Goal: Task Accomplishment & Management: Manage account settings

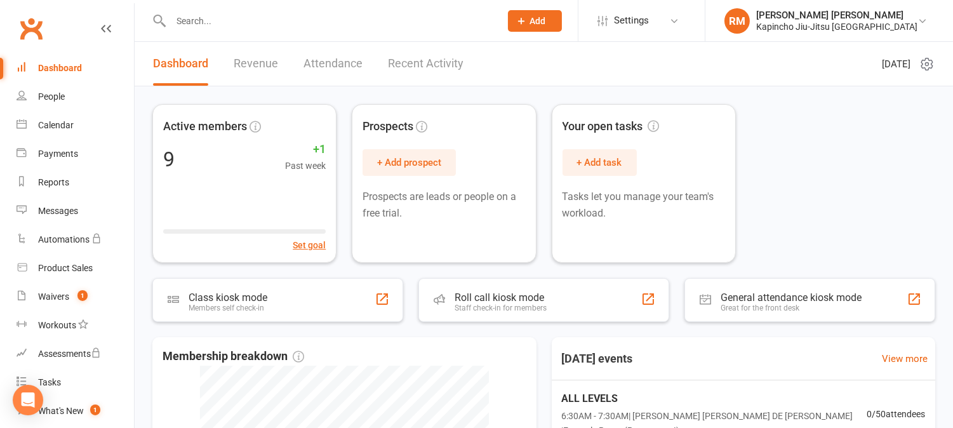
click at [921, 36] on li "RM [PERSON_NAME] [PERSON_NAME] Kapincho Jiu-Jitsu [GEOGRAPHIC_DATA] My profile …" at bounding box center [829, 20] width 248 height 41
click at [65, 294] on div "Waivers" at bounding box center [53, 296] width 31 height 10
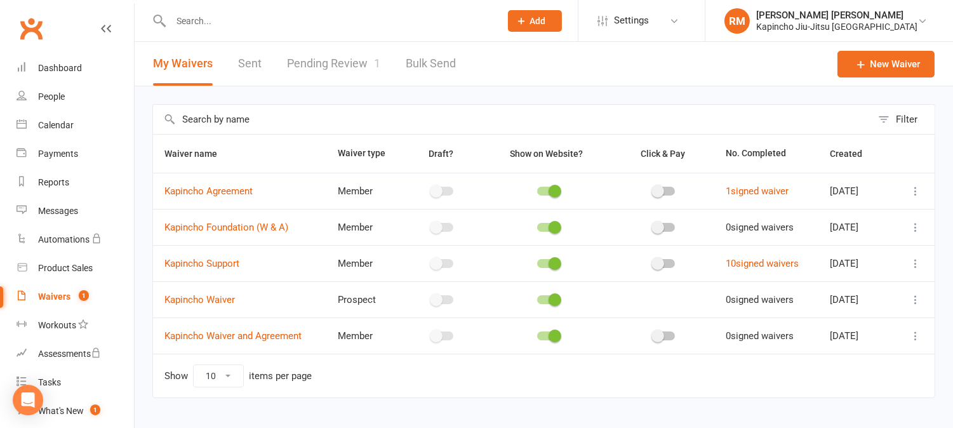
click at [338, 68] on link "Pending Review 1" at bounding box center [333, 64] width 93 height 44
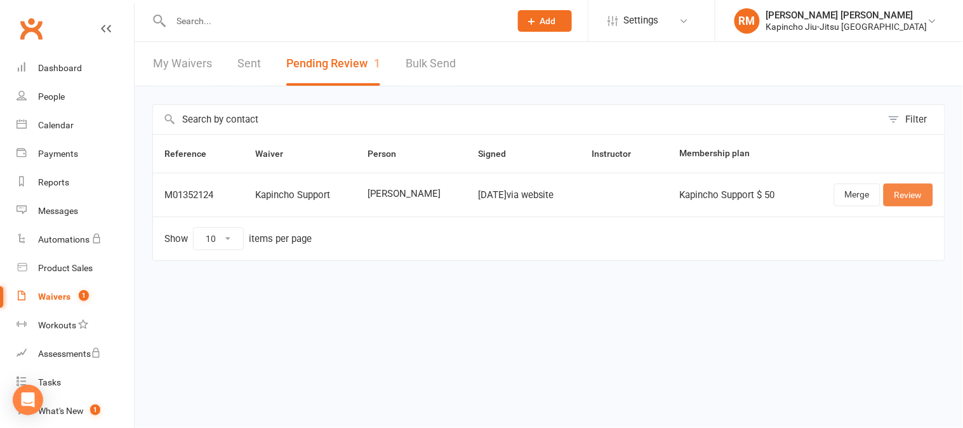
click at [906, 204] on link "Review" at bounding box center [909, 195] width 50 height 23
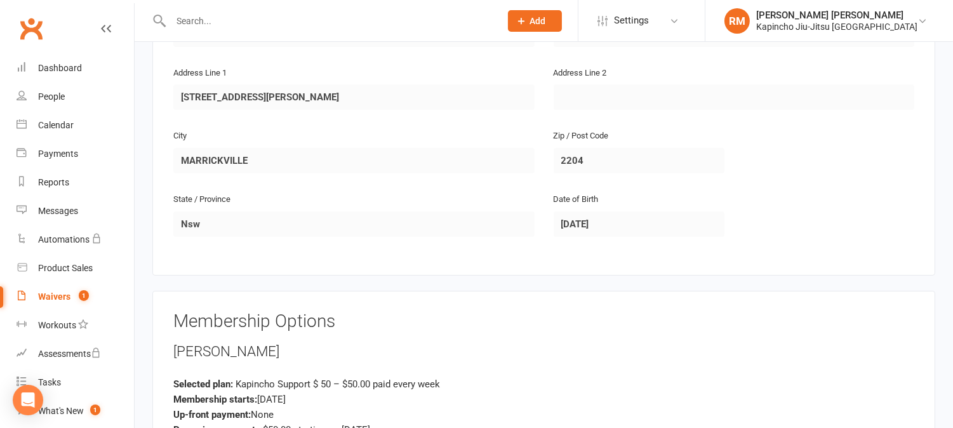
scroll to position [490, 0]
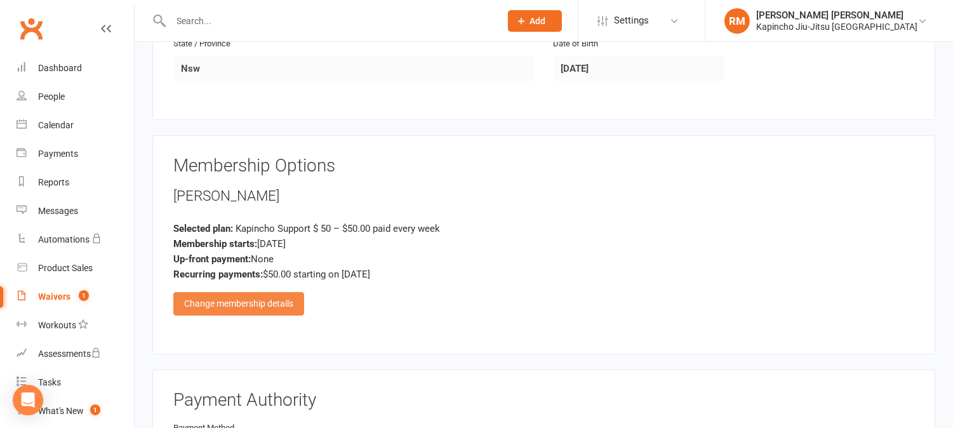
click at [278, 309] on div "Change membership details" at bounding box center [238, 303] width 131 height 23
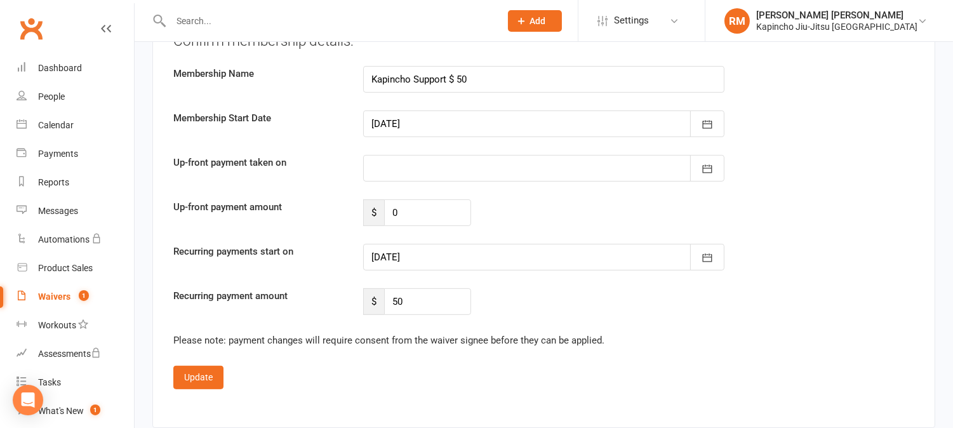
scroll to position [887, 0]
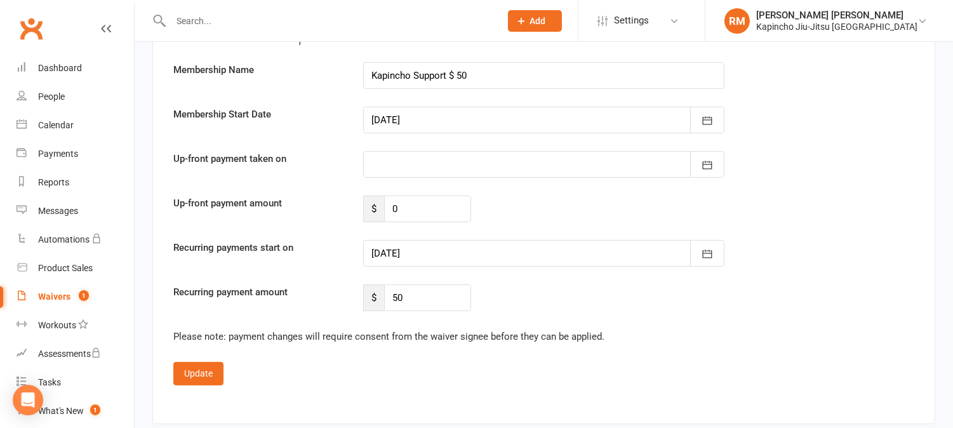
click at [434, 246] on div at bounding box center [543, 253] width 361 height 27
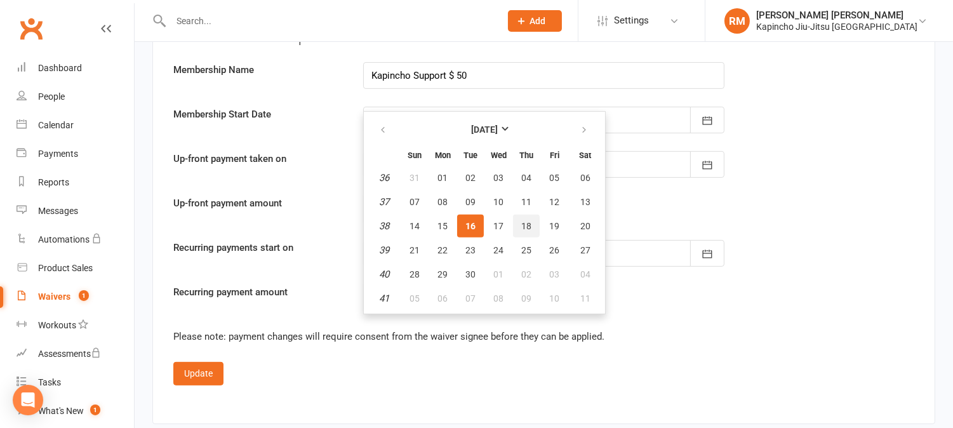
click at [521, 221] on span "18" at bounding box center [526, 226] width 10 height 10
type input "[DATE]"
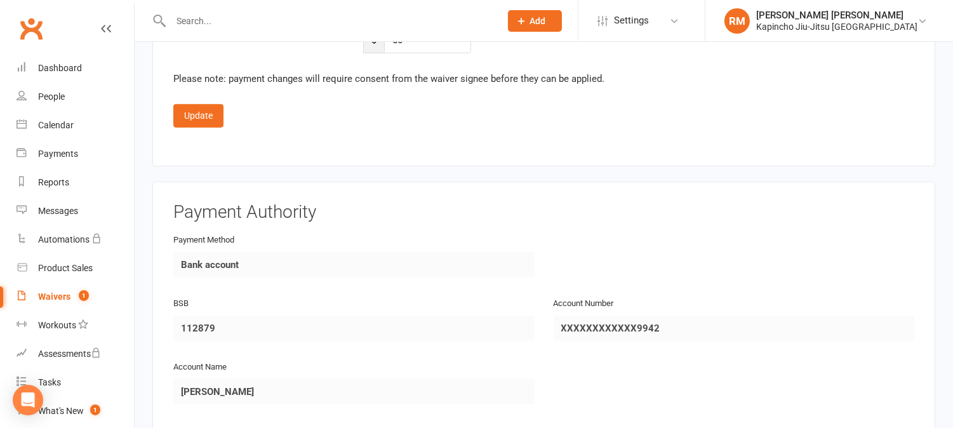
scroll to position [1144, 0]
click at [211, 114] on button "Update" at bounding box center [198, 116] width 50 height 23
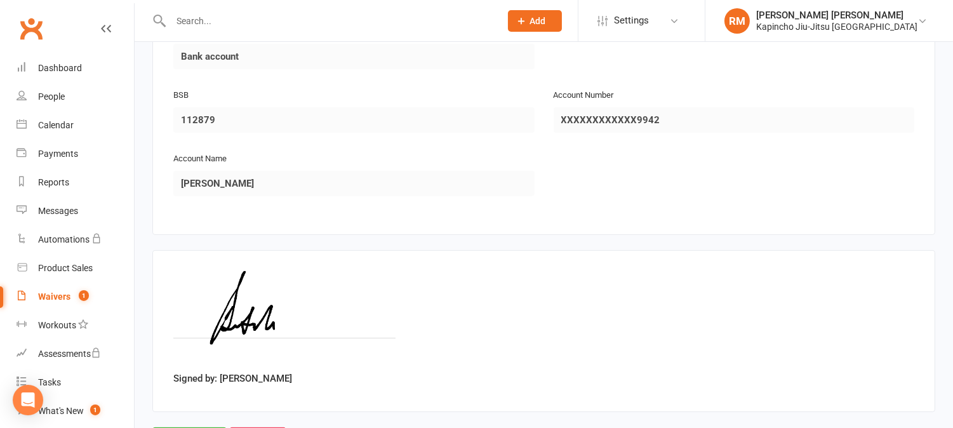
scroll to position [944, 0]
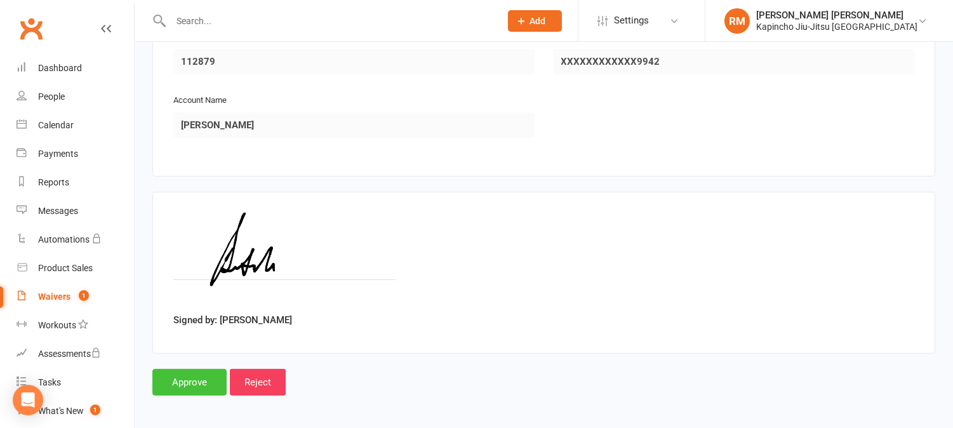
click at [194, 378] on input "Approve" at bounding box center [189, 382] width 74 height 27
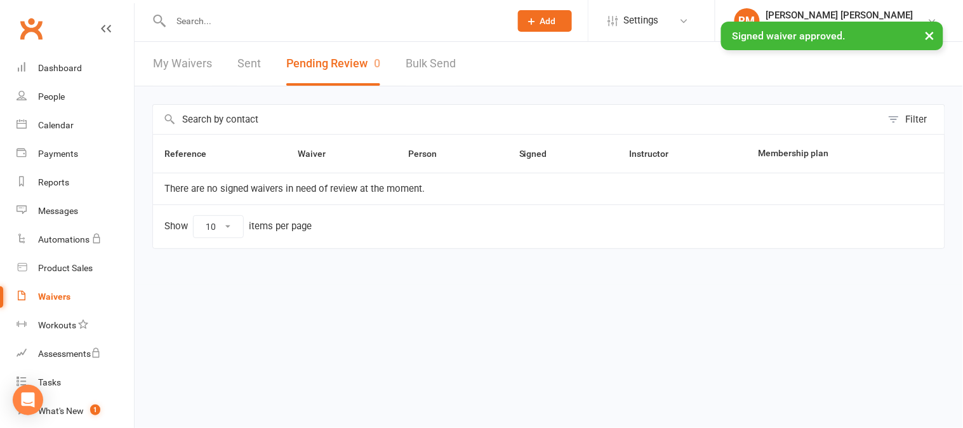
click at [30, 22] on div "× Signed waiver approved." at bounding box center [473, 22] width 947 height 0
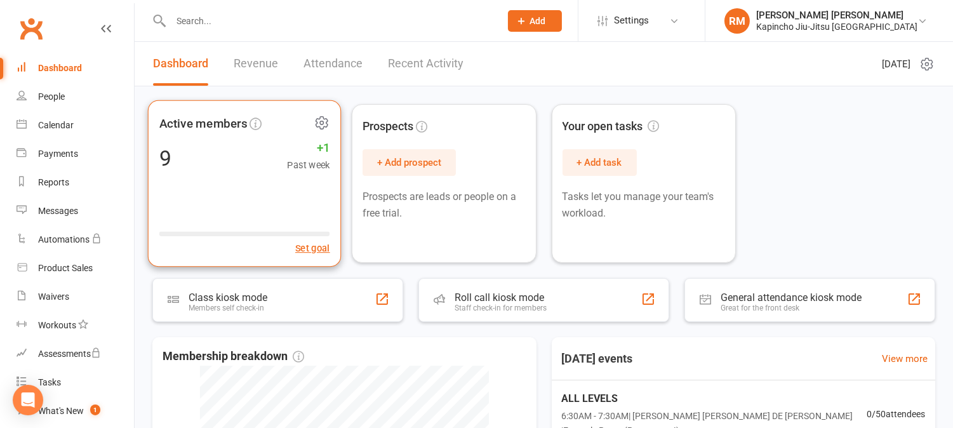
click at [319, 163] on span "Past week" at bounding box center [308, 164] width 43 height 15
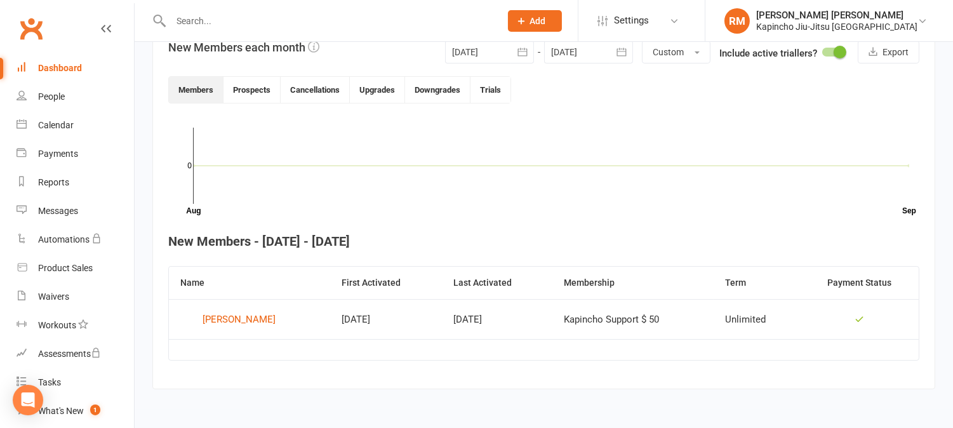
scroll to position [316, 0]
click at [59, 408] on div "What's New" at bounding box center [61, 411] width 46 height 10
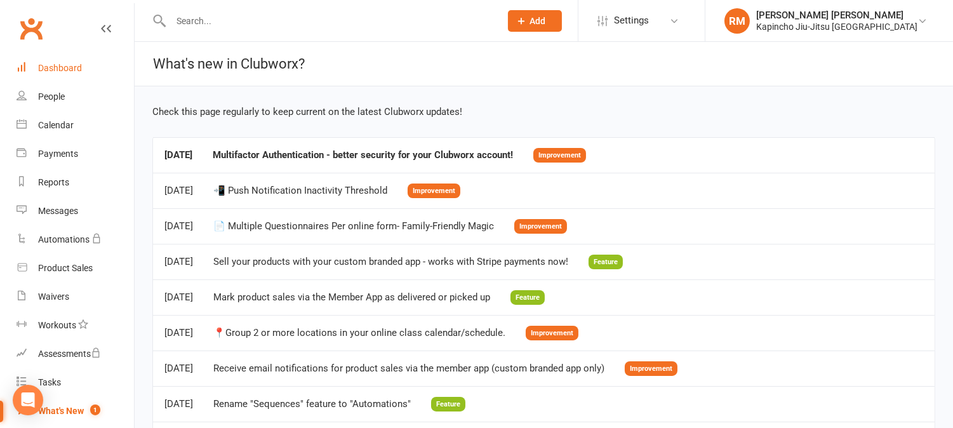
click at [67, 69] on div "Dashboard" at bounding box center [60, 68] width 44 height 10
